Goal: Task Accomplishment & Management: Manage account settings

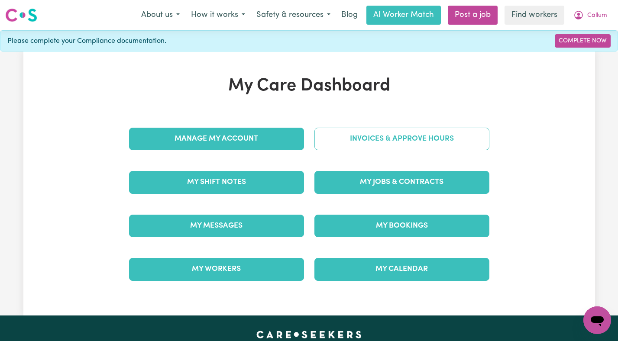
click at [436, 146] on link "Invoices & Approve Hours" at bounding box center [402, 139] width 175 height 23
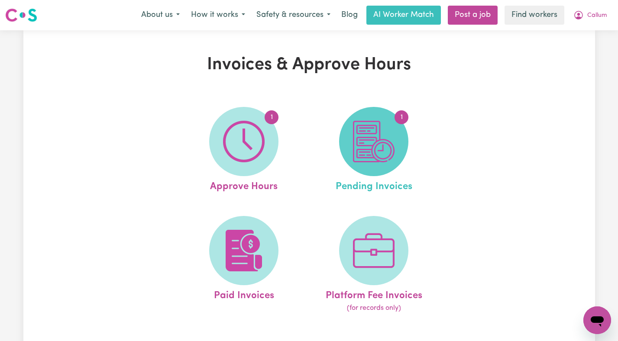
click at [396, 137] on span "1" at bounding box center [373, 141] width 69 height 69
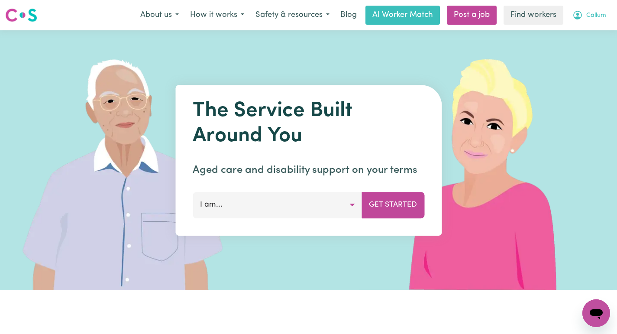
click at [597, 17] on span "Callum" at bounding box center [597, 16] width 20 height 10
click at [583, 45] on link "Logout" at bounding box center [577, 50] width 68 height 16
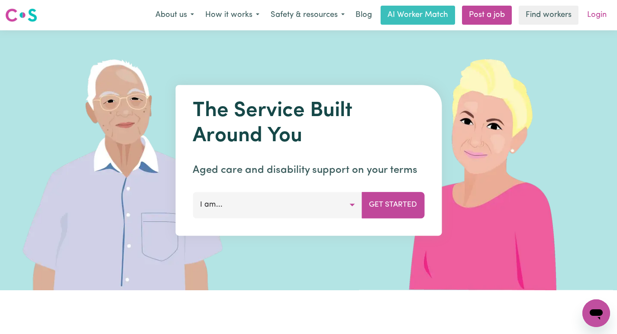
click at [594, 19] on link "Login" at bounding box center [597, 15] width 30 height 19
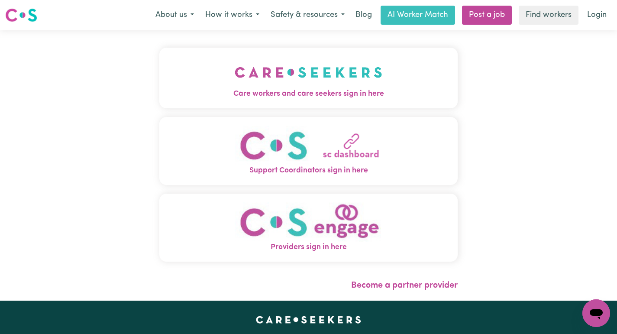
click at [355, 71] on button "Care workers and care seekers sign in here" at bounding box center [308, 78] width 299 height 61
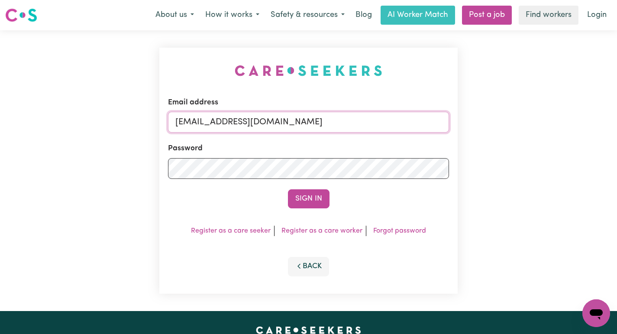
drag, startPoint x: 430, startPoint y: 123, endPoint x: 222, endPoint y: 124, distance: 208.0
click at [222, 124] on input "superuser~CallumLowerNorthShoreCF@careseekers.com.au" at bounding box center [308, 122] width 281 height 21
paste input "Marti"
type input "superuser~MartiCF@careseekers.com.au"
click at [288, 189] on button "Sign In" at bounding box center [309, 198] width 42 height 19
